Goal: Information Seeking & Learning: Learn about a topic

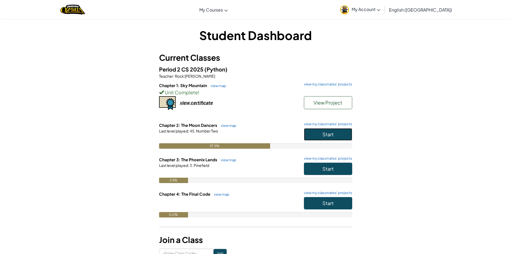
click at [340, 137] on button "Start" at bounding box center [328, 134] width 48 height 12
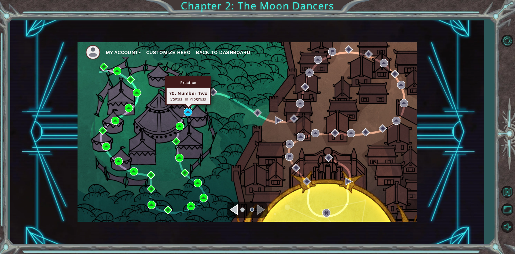
click at [186, 111] on img at bounding box center [188, 112] width 8 height 8
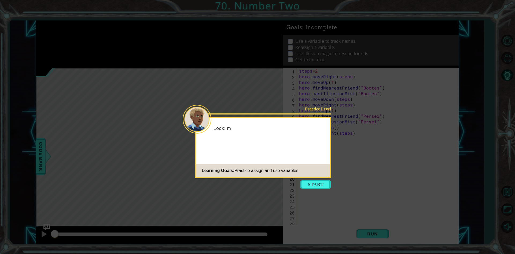
scroll to position [248, 0]
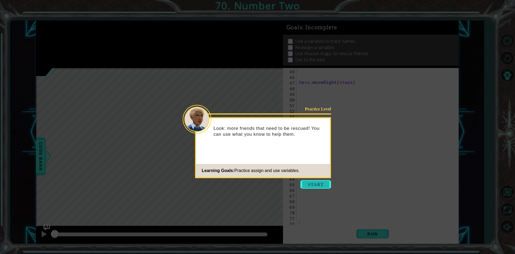
click at [325, 181] on button "Start" at bounding box center [316, 184] width 31 height 9
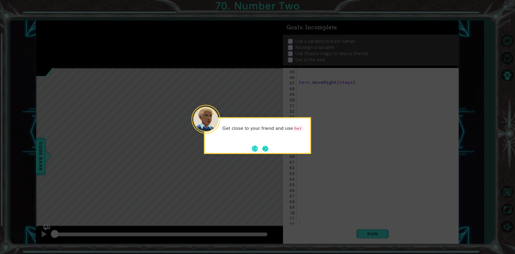
click at [266, 147] on button "Next" at bounding box center [265, 148] width 6 height 6
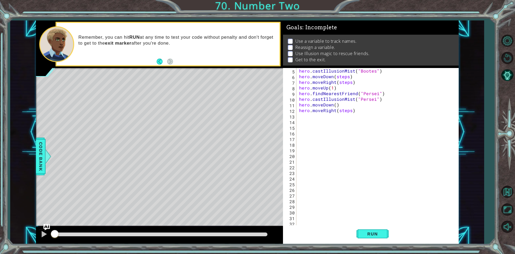
scroll to position [0, 0]
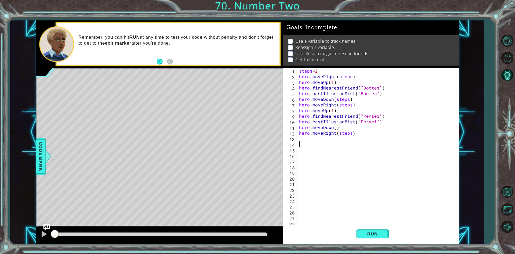
click at [303, 144] on div "steps = 2 hero . moveRight ( steps ) hero . moveUp ( 1 ) hero . findNearestFrie…" at bounding box center [377, 152] width 158 height 169
